Goal: Task Accomplishment & Management: Use online tool/utility

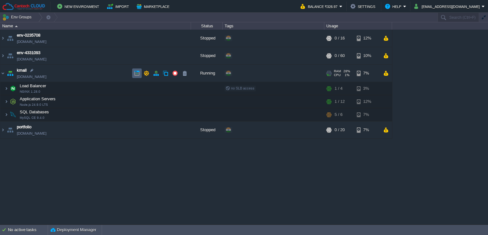
click at [135, 73] on button "button" at bounding box center [137, 73] width 6 height 6
click at [7, 89] on img at bounding box center [6, 88] width 4 height 13
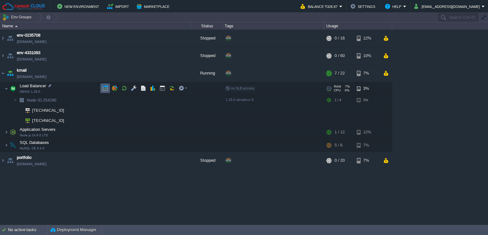
click at [100, 87] on td at bounding box center [105, 88] width 10 height 10
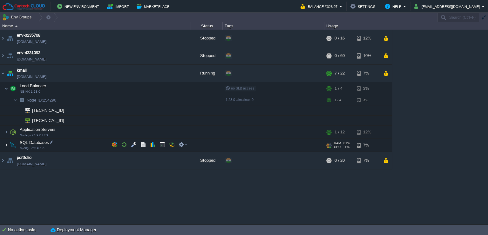
click at [5, 145] on img at bounding box center [6, 145] width 4 height 13
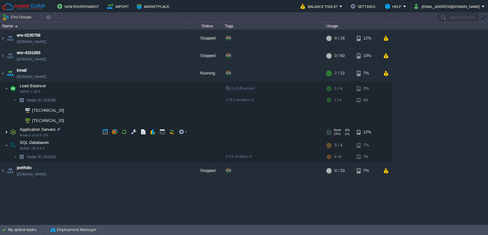
click at [6, 131] on img at bounding box center [6, 132] width 4 height 13
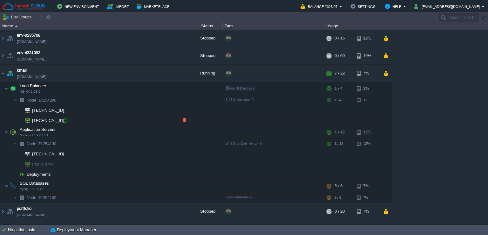
click at [66, 119] on div at bounding box center [65, 120] width 6 height 6
click at [66, 120] on div at bounding box center [65, 120] width 6 height 6
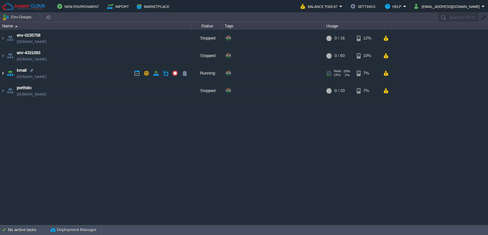
drag, startPoint x: 3, startPoint y: 70, endPoint x: 5, endPoint y: 82, distance: 11.6
click at [3, 70] on img at bounding box center [2, 73] width 5 height 17
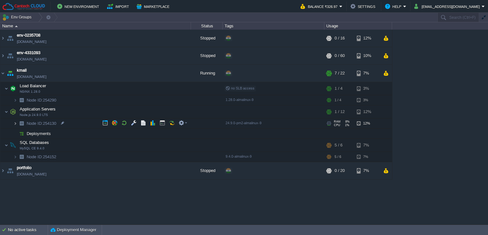
click at [13, 125] on img at bounding box center [15, 123] width 4 height 10
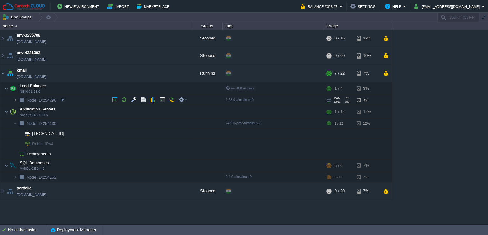
click at [17, 100] on img at bounding box center [15, 100] width 4 height 10
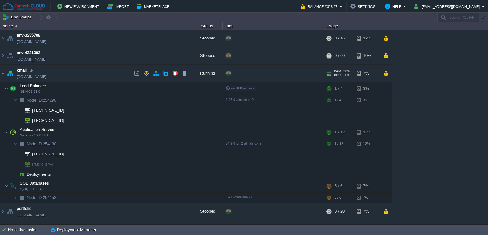
drag, startPoint x: 69, startPoint y: 76, endPoint x: 61, endPoint y: 78, distance: 8.0
click at [61, 78] on td "kmall kmall.in1.cantechcloud.com" at bounding box center [95, 73] width 191 height 17
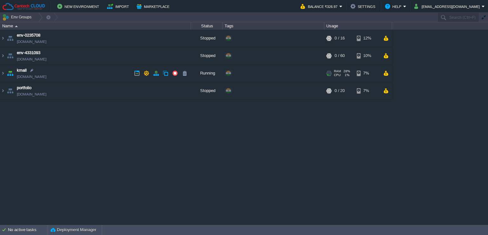
copy td "kmall.in1.cantechcloud.com"
click at [2, 93] on img at bounding box center [2, 90] width 5 height 17
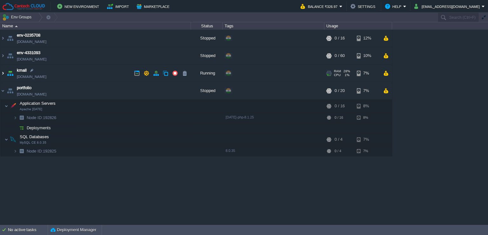
drag, startPoint x: 4, startPoint y: 74, endPoint x: 3, endPoint y: 78, distance: 3.6
click at [4, 74] on img at bounding box center [2, 73] width 5 height 17
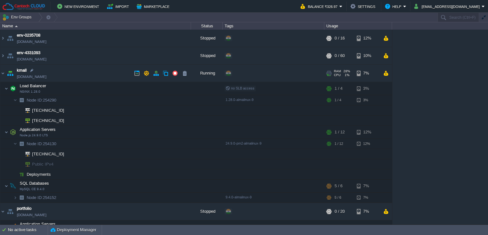
click at [71, 76] on td "kmall kmall.in1.cantechcloud.com" at bounding box center [95, 73] width 191 height 17
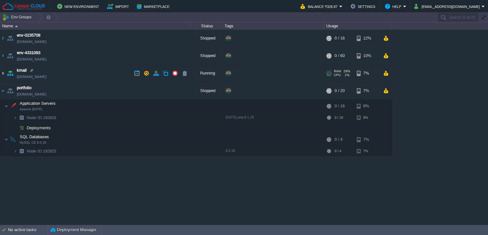
click at [3, 74] on img at bounding box center [2, 73] width 5 height 17
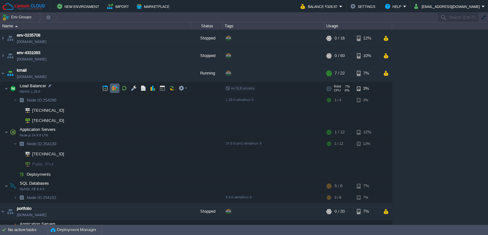
click at [115, 87] on button "button" at bounding box center [115, 88] width 6 height 6
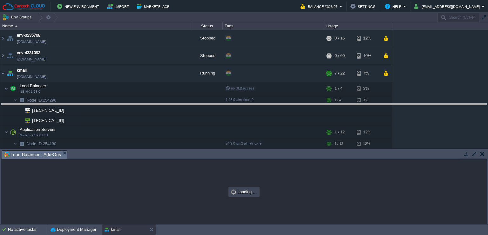
drag, startPoint x: 213, startPoint y: 155, endPoint x: 214, endPoint y: 108, distance: 46.8
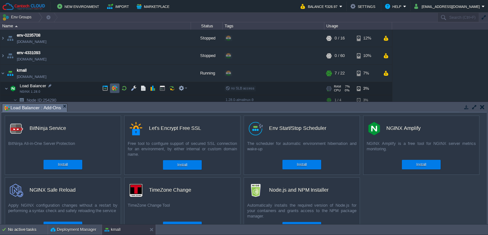
click at [115, 87] on button "button" at bounding box center [115, 88] width 6 height 6
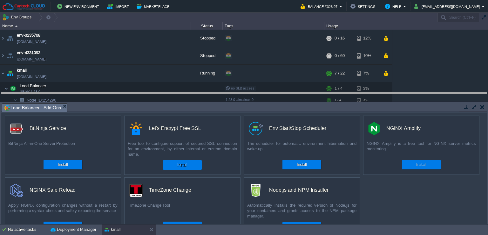
drag, startPoint x: 187, startPoint y: 104, endPoint x: 187, endPoint y: 39, distance: 65.5
click at [188, 38] on body "New Environment Import Marketplace Bonus ₹0.00 Upgrade Account Balance ₹326.97 …" at bounding box center [244, 117] width 488 height 235
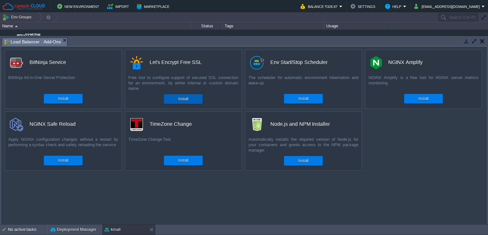
click at [181, 98] on button "Install" at bounding box center [183, 99] width 10 height 6
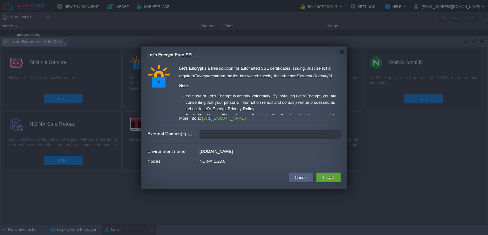
click at [221, 135] on input "External Domain(s)" at bounding box center [270, 133] width 141 height 9
paste input "kmall.magecomp.net"
paste input "kmall.in1.cantechcloud.com"
type input "kmall.magecomp.net kmall.in1.cantechcloud.com"
click at [325, 177] on button "Install" at bounding box center [329, 177] width 15 height 8
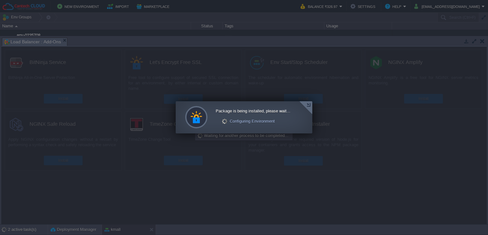
click at [305, 104] on div at bounding box center [306, 107] width 13 height 13
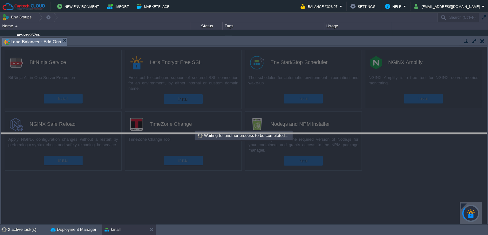
drag, startPoint x: 414, startPoint y: 42, endPoint x: 399, endPoint y: 138, distance: 97.5
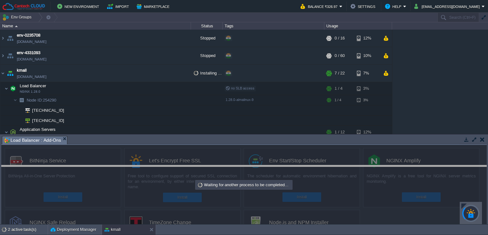
drag, startPoint x: 400, startPoint y: 136, endPoint x: 396, endPoint y: 166, distance: 29.6
click at [396, 166] on body "New Environment Import Marketplace Bonus ₹0.00 Upgrade Account Balance ₹326.97 …" at bounding box center [244, 117] width 488 height 235
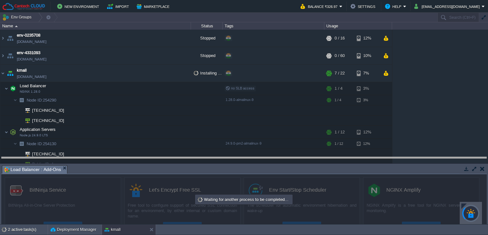
drag, startPoint x: 396, startPoint y: 166, endPoint x: 396, endPoint y: 152, distance: 14.0
click at [396, 152] on body "New Environment Import Marketplace Bonus ₹0.00 Upgrade Account Balance ₹326.97 …" at bounding box center [244, 117] width 488 height 235
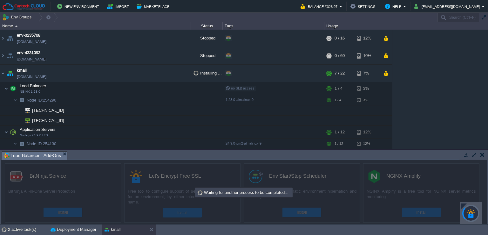
click at [461, 204] on div at bounding box center [471, 213] width 22 height 22
click at [462, 204] on div at bounding box center [464, 205] width 5 height 5
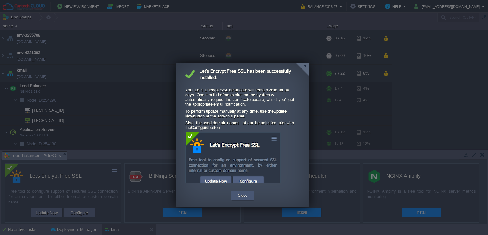
click at [241, 196] on button "Close" at bounding box center [243, 195] width 10 height 6
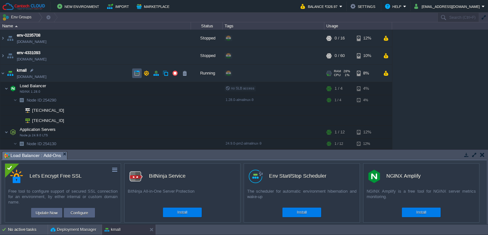
click at [137, 75] on button "button" at bounding box center [137, 73] width 6 height 6
drag, startPoint x: 482, startPoint y: 157, endPoint x: 457, endPoint y: 168, distance: 27.6
click at [482, 157] on button "button" at bounding box center [483, 155] width 4 height 6
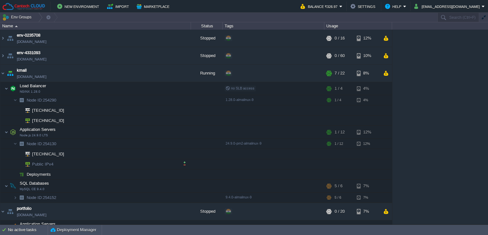
scroll to position [51, 0]
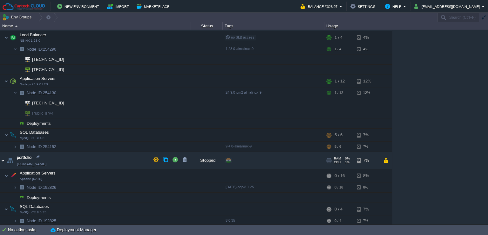
click at [3, 155] on img at bounding box center [2, 160] width 5 height 17
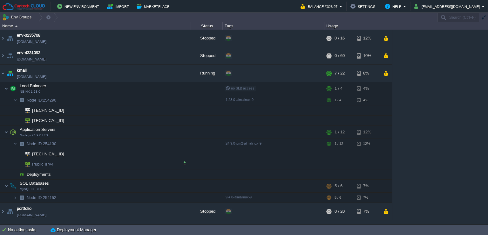
scroll to position [0, 0]
click at [466, 7] on button "themagecomp@gmail.com" at bounding box center [448, 7] width 67 height 8
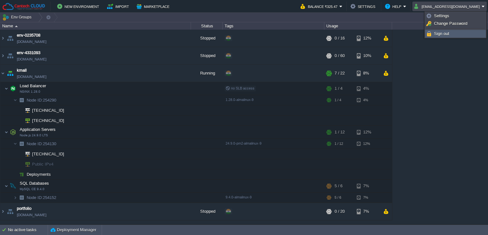
click at [443, 36] on link "Sign out" at bounding box center [456, 33] width 60 height 7
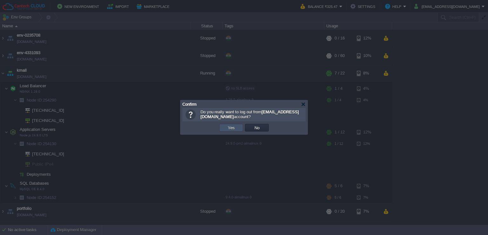
click at [226, 128] on button "Yes" at bounding box center [231, 128] width 11 height 6
